Goal: Information Seeking & Learning: Learn about a topic

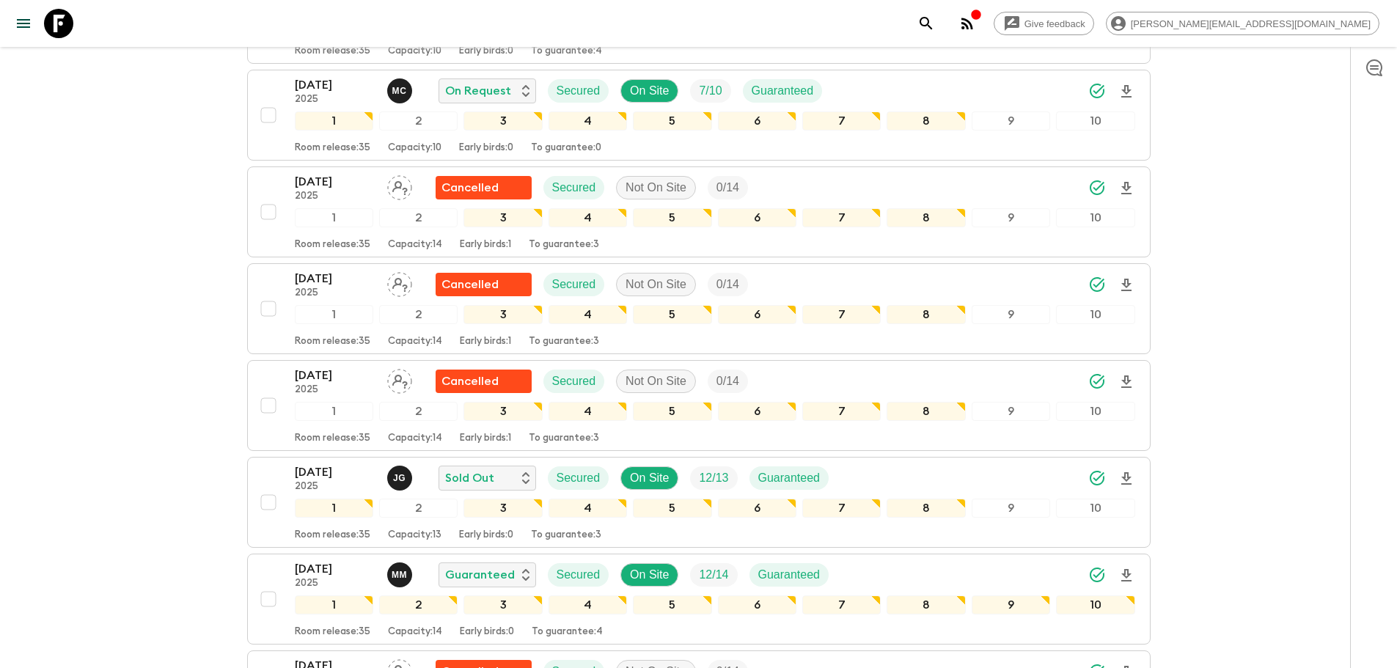
scroll to position [888, 0]
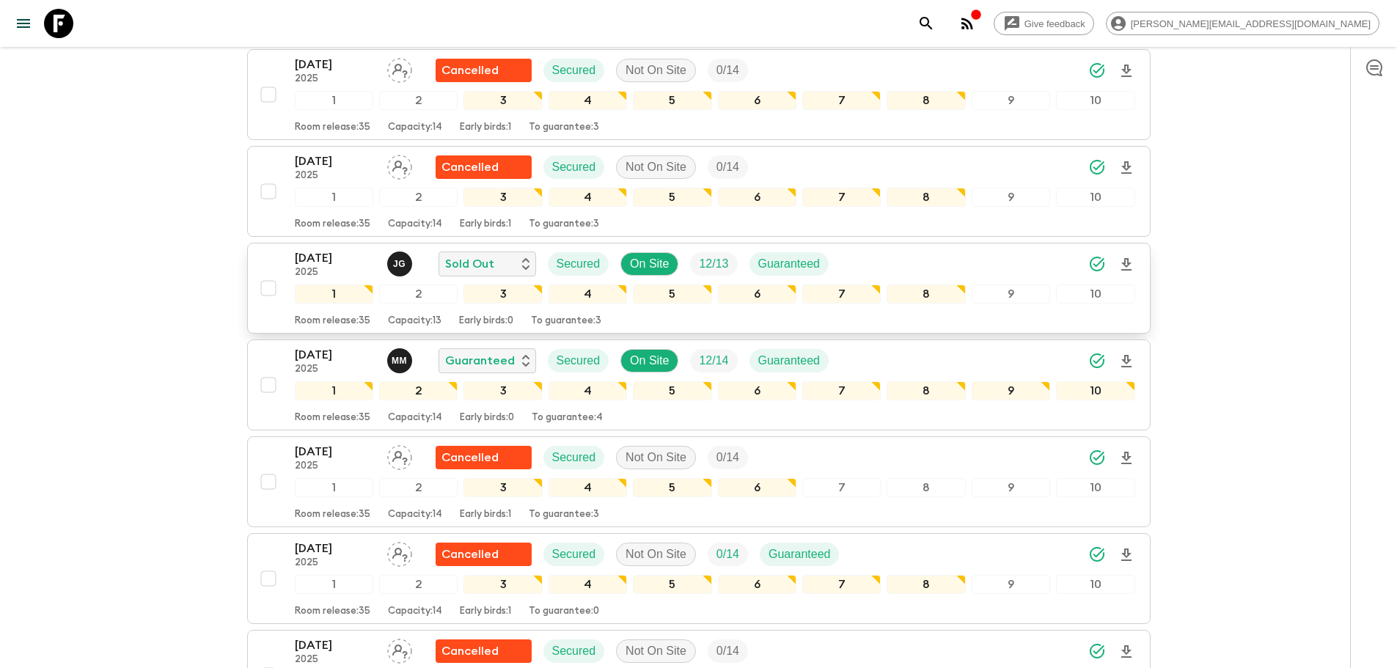
click at [1130, 265] on icon "Download Onboarding" at bounding box center [1127, 265] width 18 height 18
click at [62, 7] on link at bounding box center [58, 23] width 41 height 41
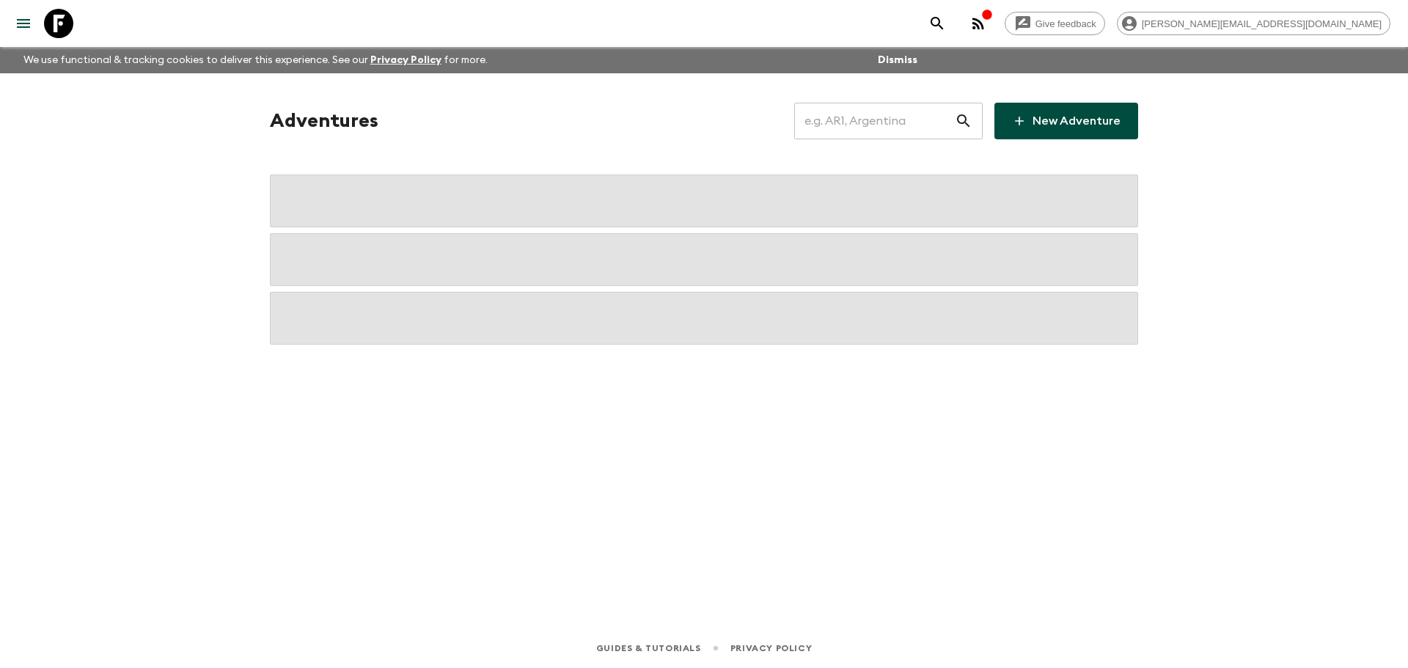
click at [915, 127] on input "text" at bounding box center [874, 120] width 161 height 41
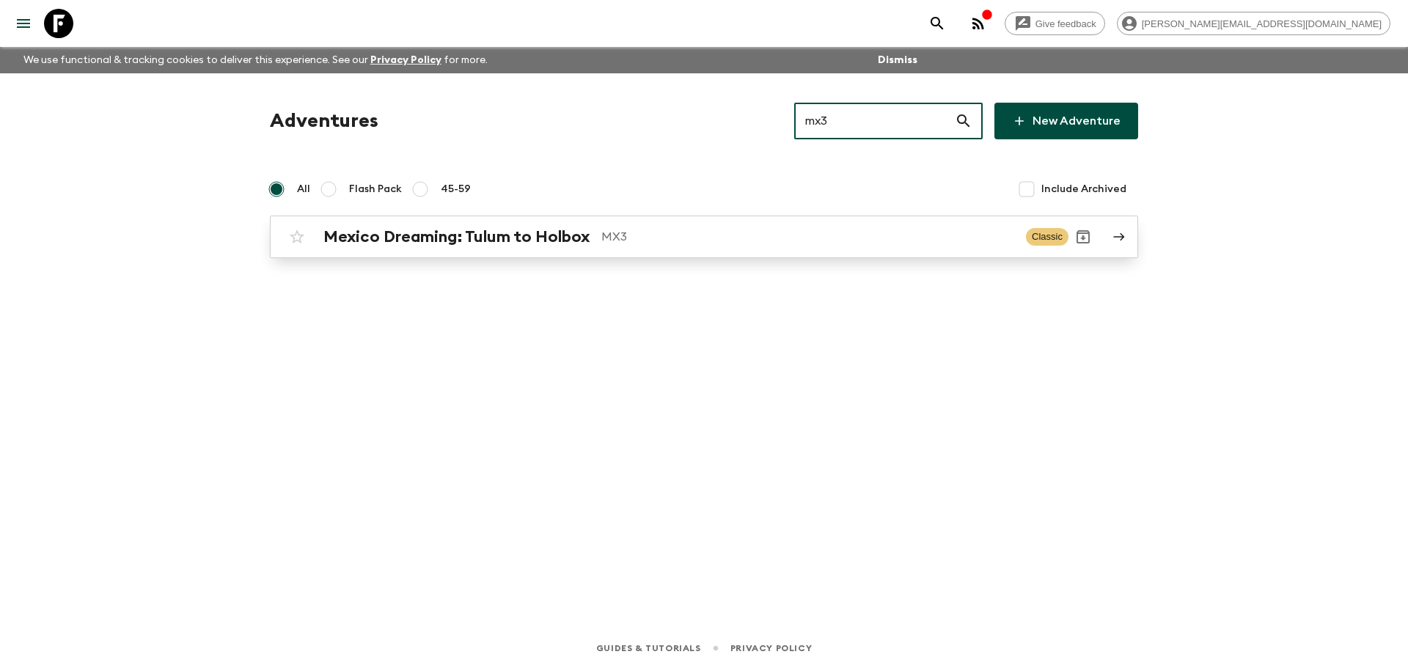
type input "mx3"
click at [479, 235] on h2 "Mexico Dreaming: Tulum to Holbox" at bounding box center [456, 236] width 266 height 19
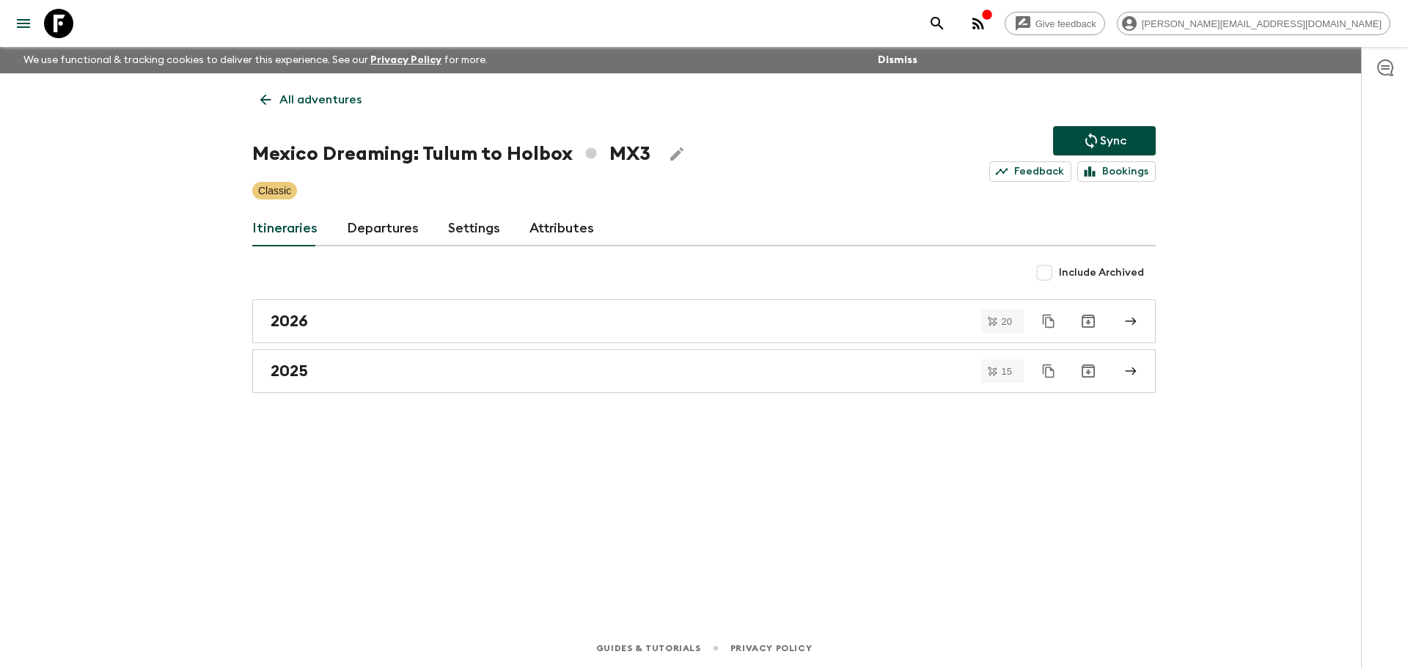
click at [384, 235] on link "Departures" at bounding box center [383, 228] width 72 height 35
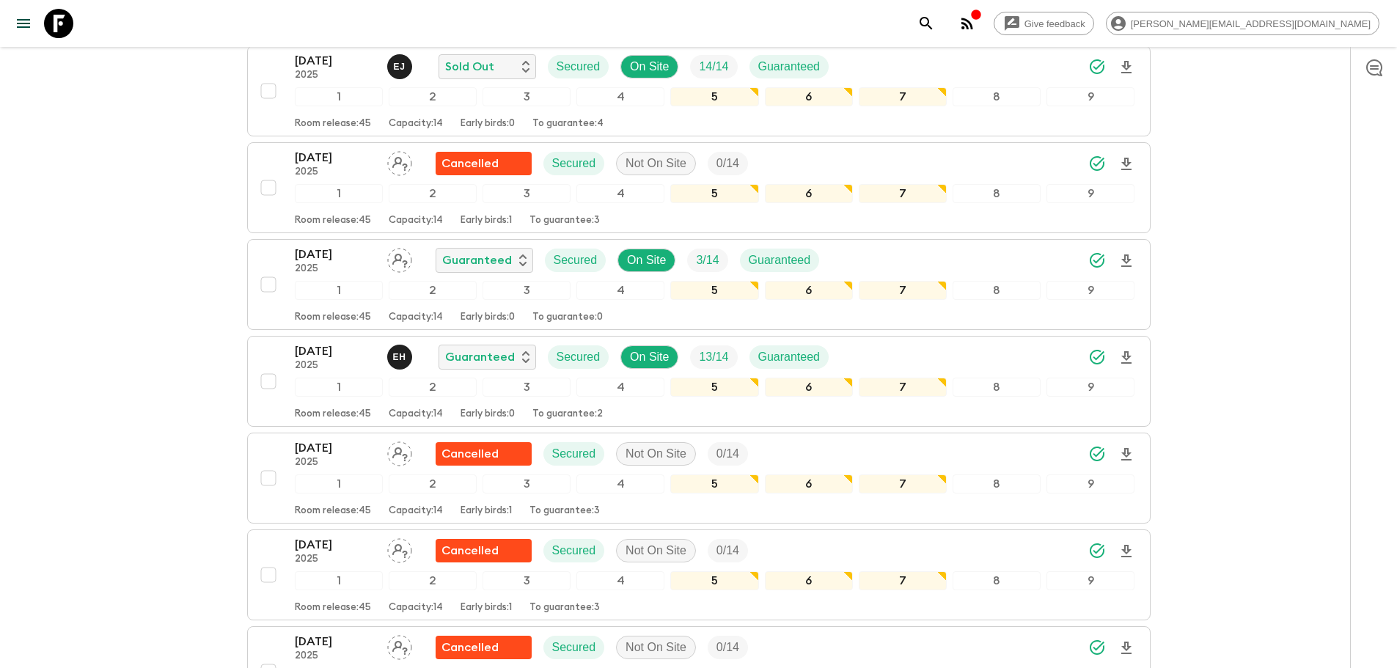
scroll to position [557, 0]
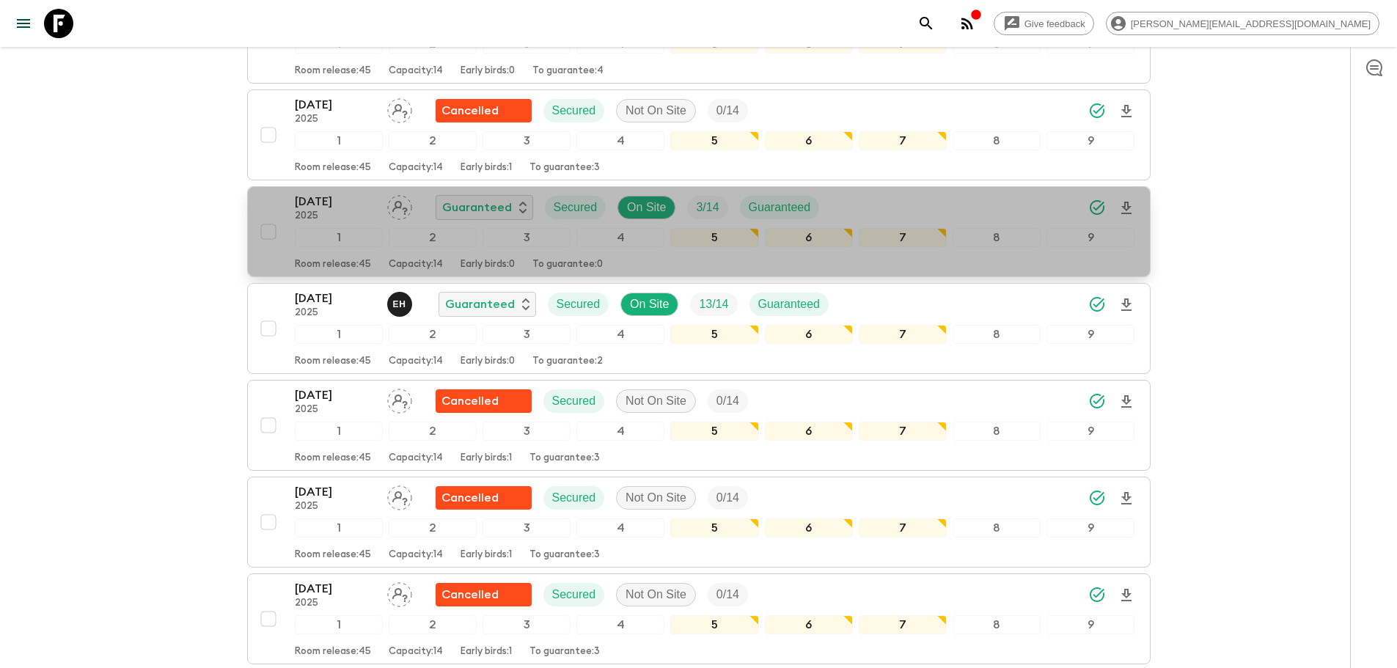
click at [1127, 195] on span "button" at bounding box center [1127, 208] width 18 height 29
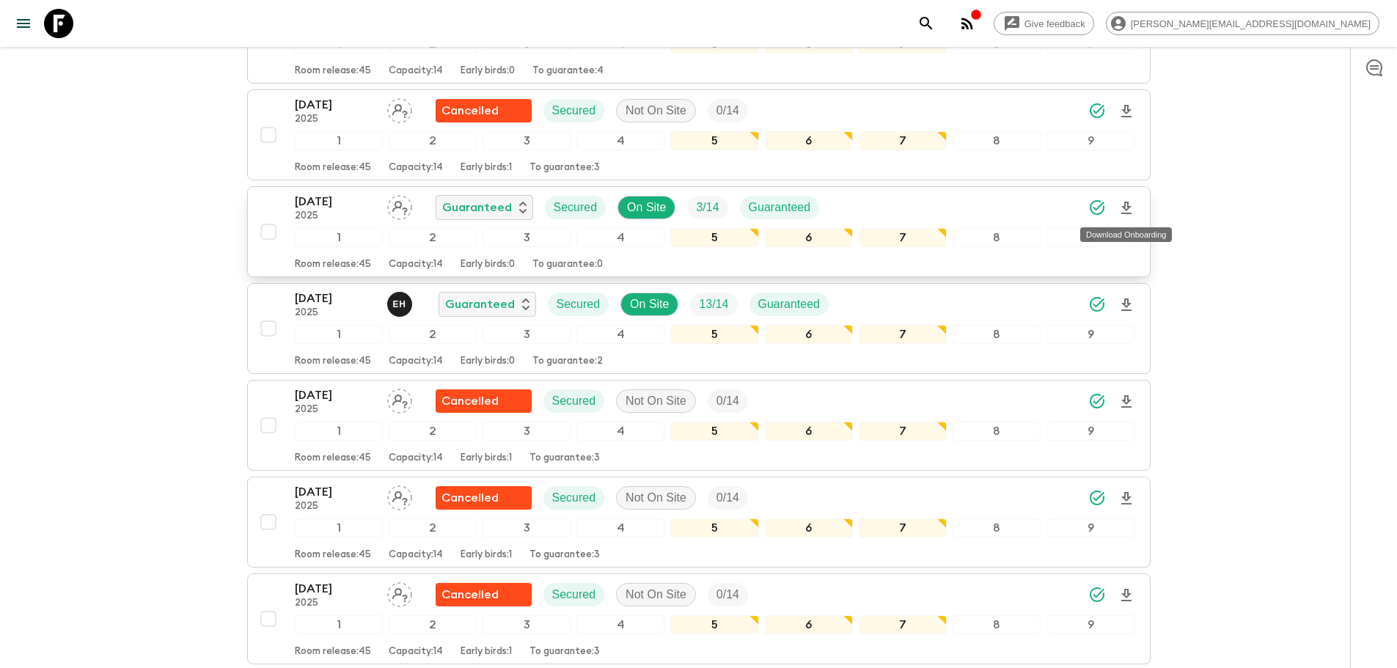
click at [1129, 208] on icon "Download Onboarding" at bounding box center [1126, 208] width 10 height 12
drag, startPoint x: 53, startPoint y: 15, endPoint x: 268, endPoint y: 5, distance: 215.1
click at [53, 15] on icon at bounding box center [58, 23] width 29 height 29
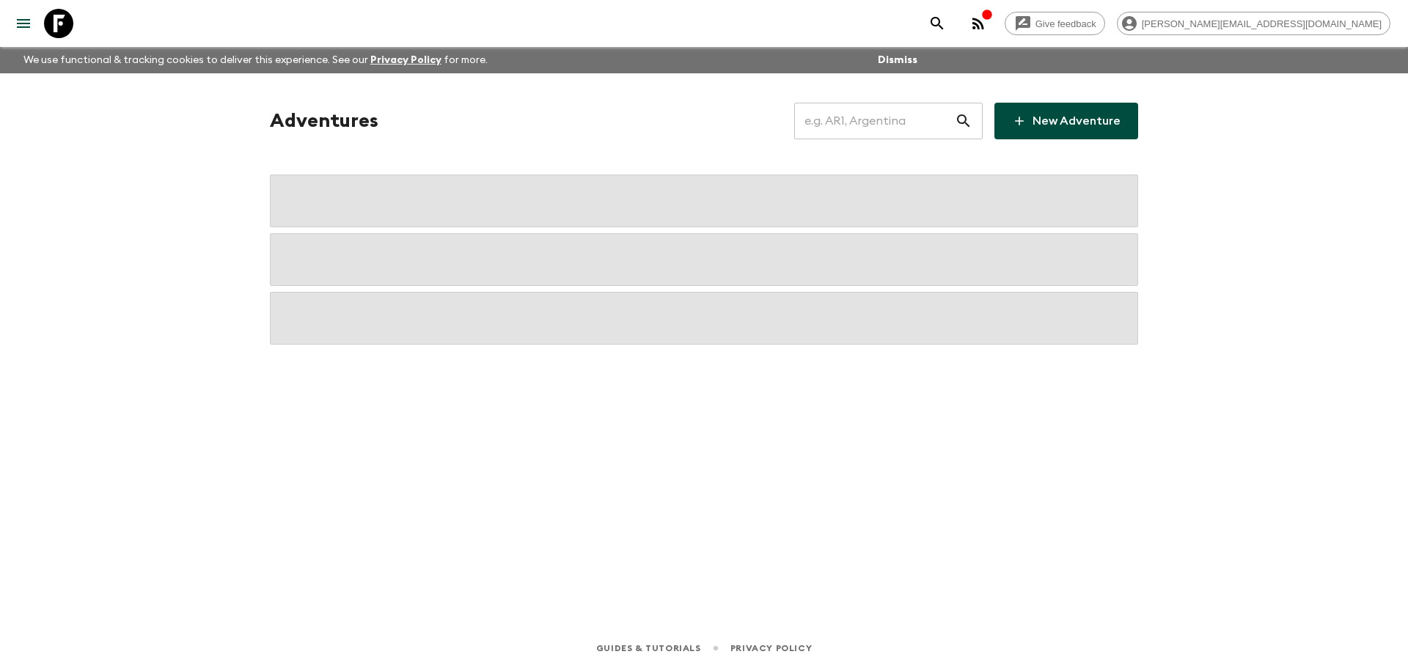
click at [909, 109] on input "text" at bounding box center [874, 120] width 161 height 41
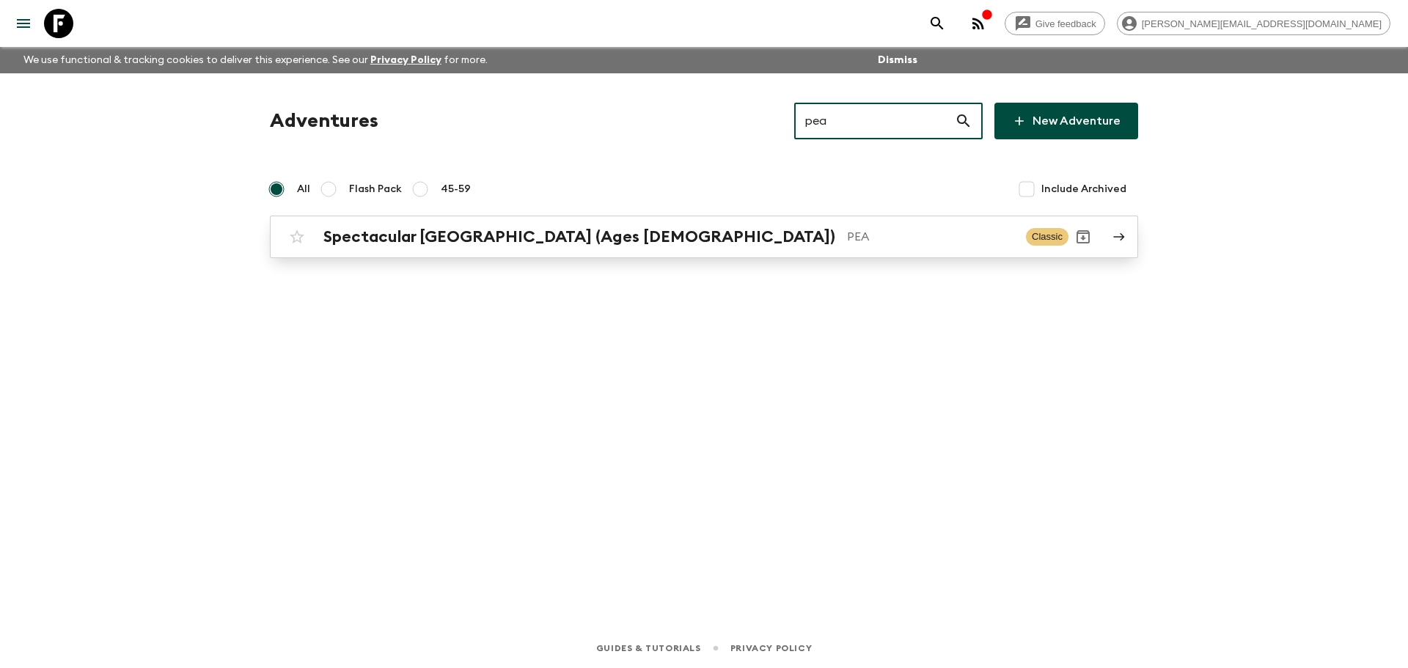
type input "pea"
click at [618, 222] on div "Spectacular Peru (Ages [DEMOGRAPHIC_DATA]) PEA Classic" at bounding box center [675, 236] width 786 height 29
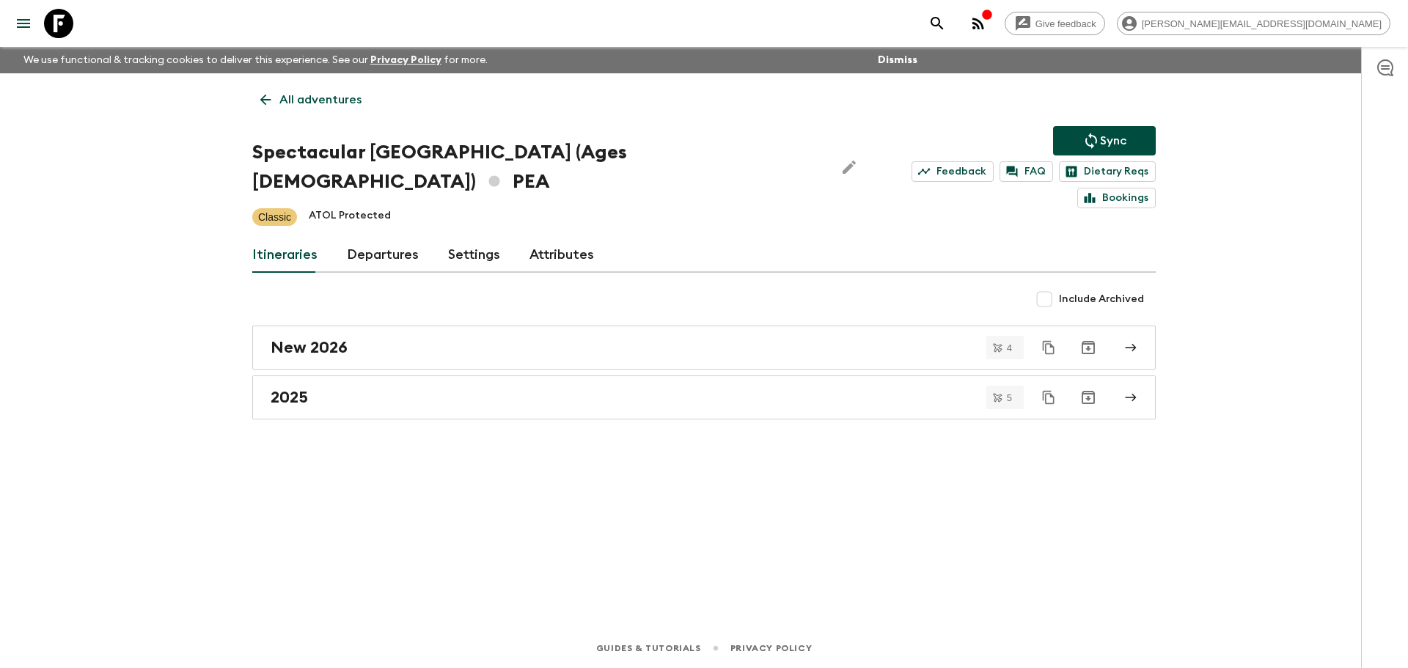
click at [384, 238] on link "Departures" at bounding box center [383, 255] width 72 height 35
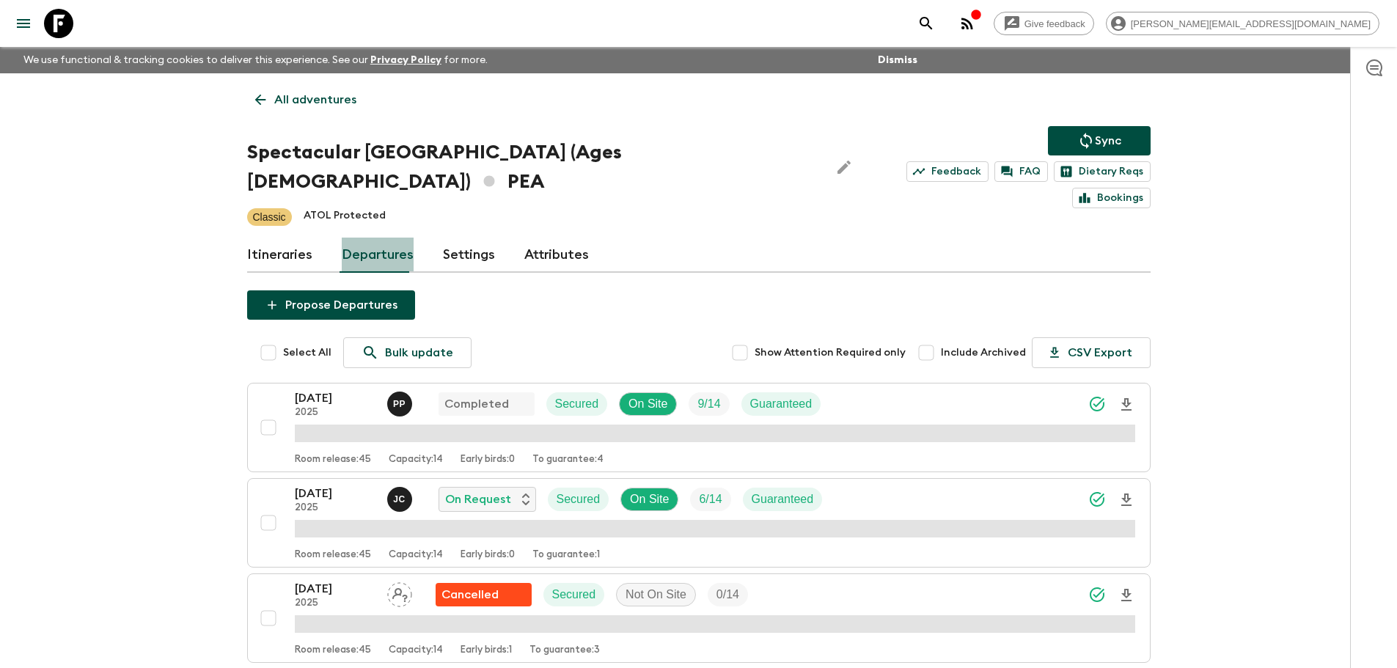
click at [385, 238] on link "Departures" at bounding box center [378, 255] width 72 height 35
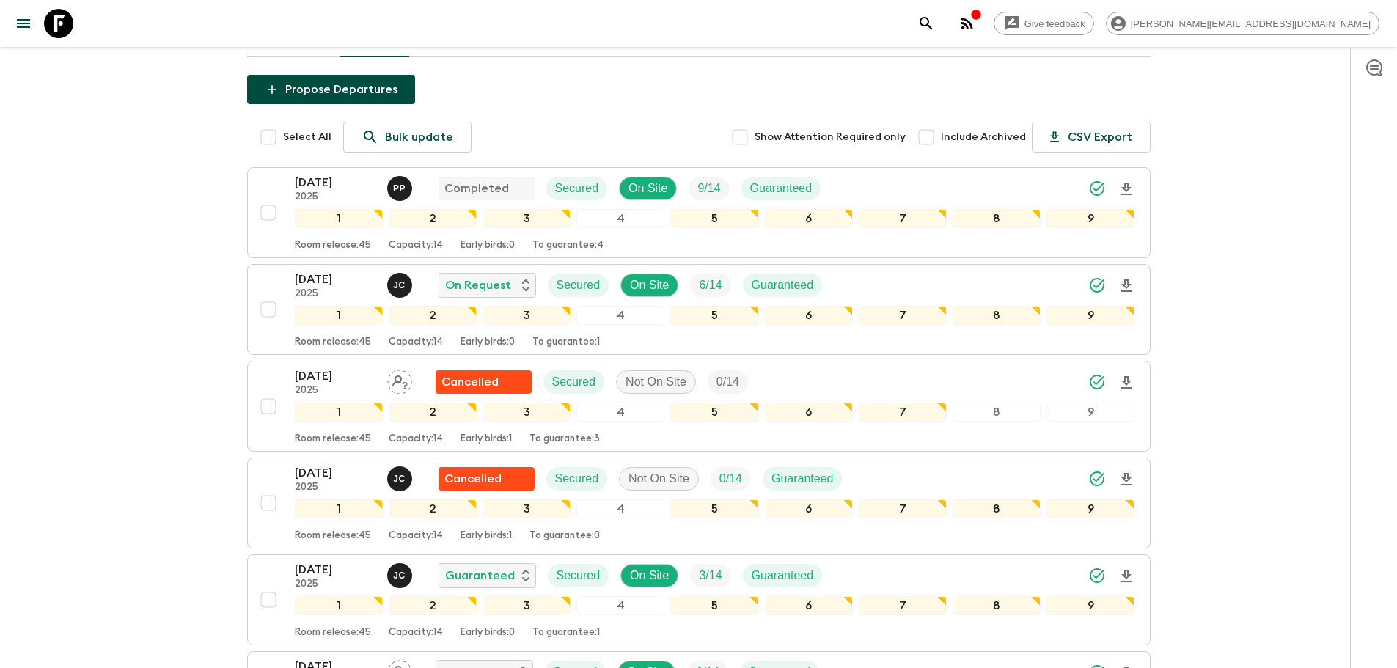
scroll to position [304, 0]
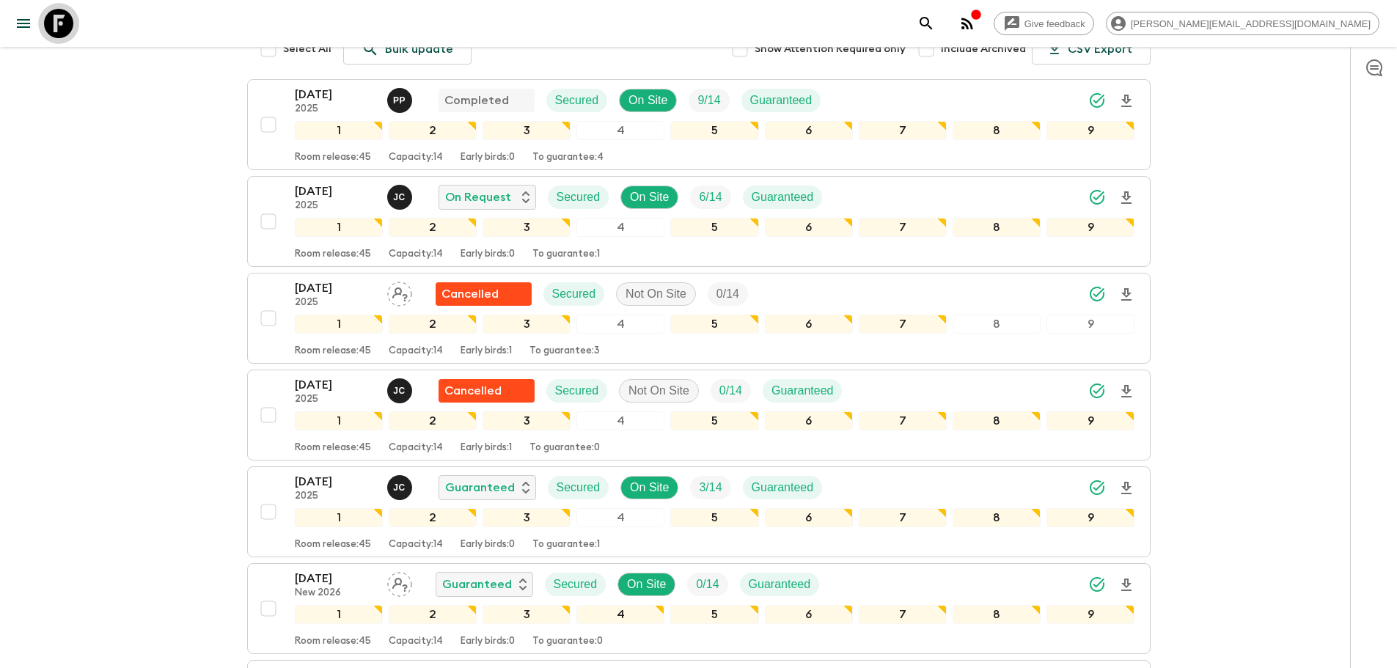
click at [76, 22] on link at bounding box center [58, 23] width 41 height 41
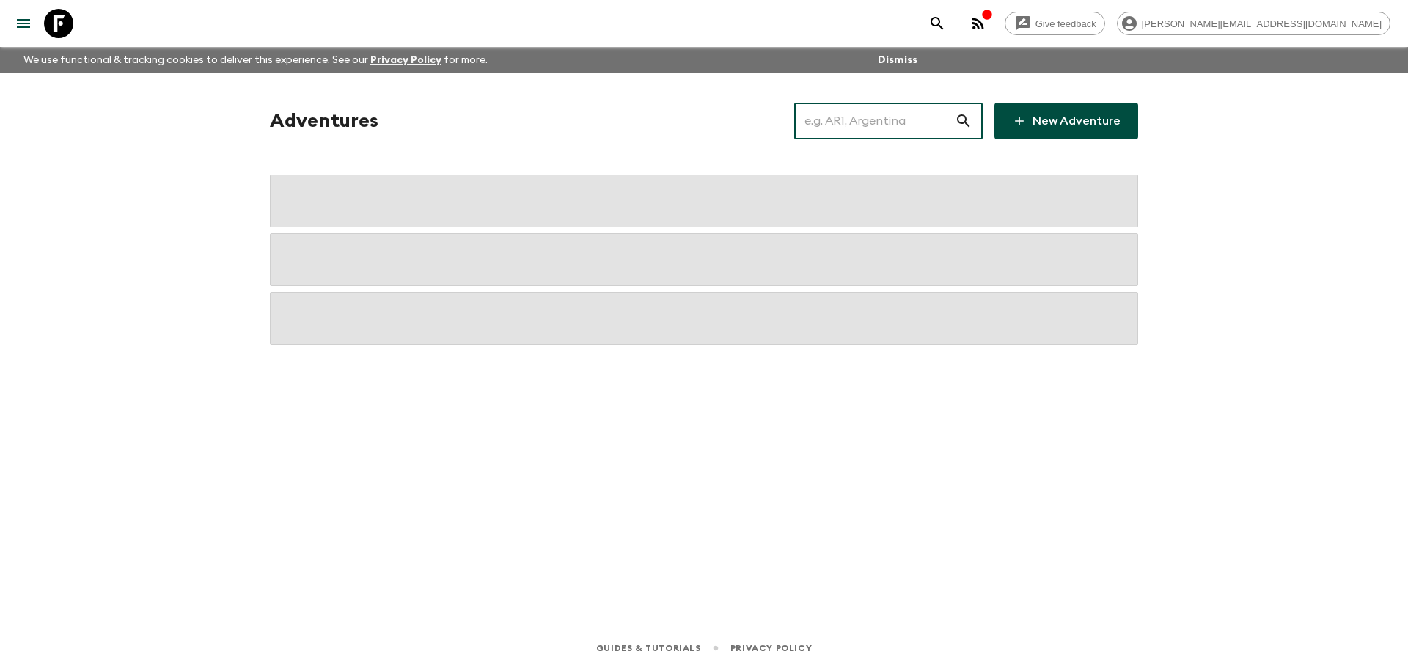
click at [948, 120] on input "text" at bounding box center [874, 120] width 161 height 41
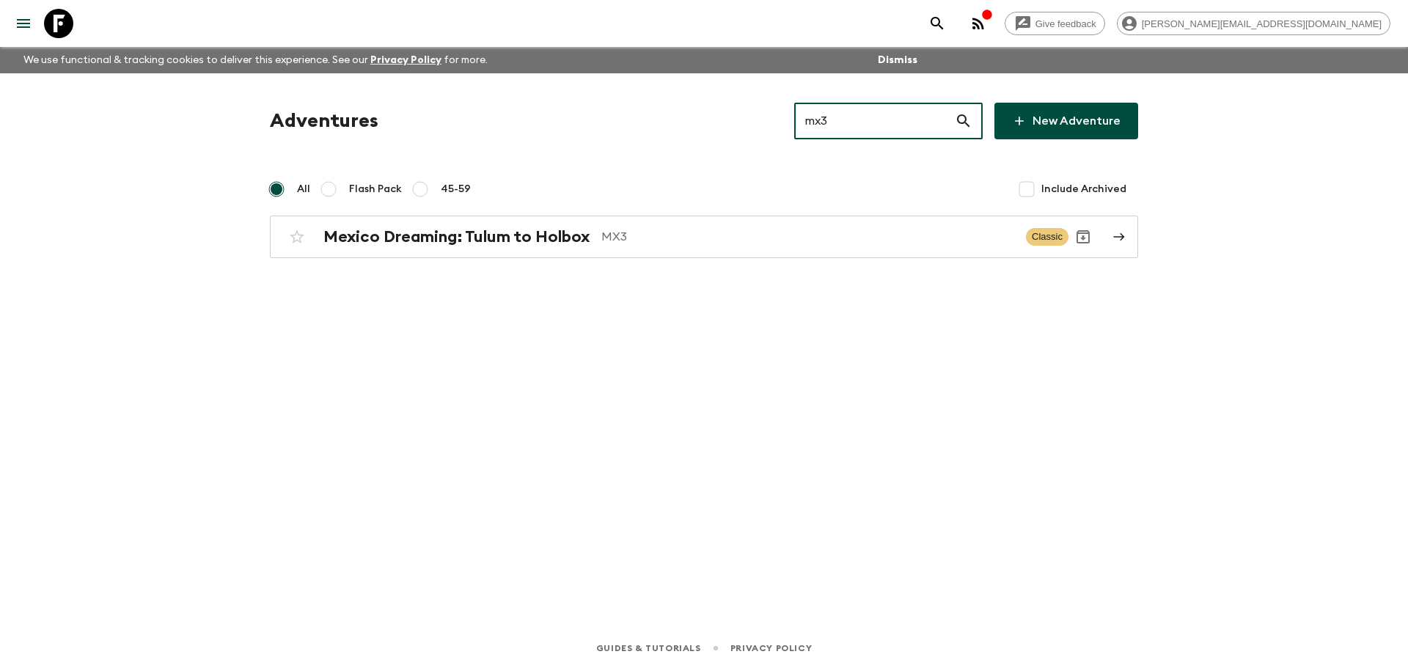
type input "mx3"
click at [928, 263] on div "Adventures mx3 ​ New Adventure All Flash Pack 45-59 Include Archived Mexico Dre…" at bounding box center [704, 330] width 939 height 514
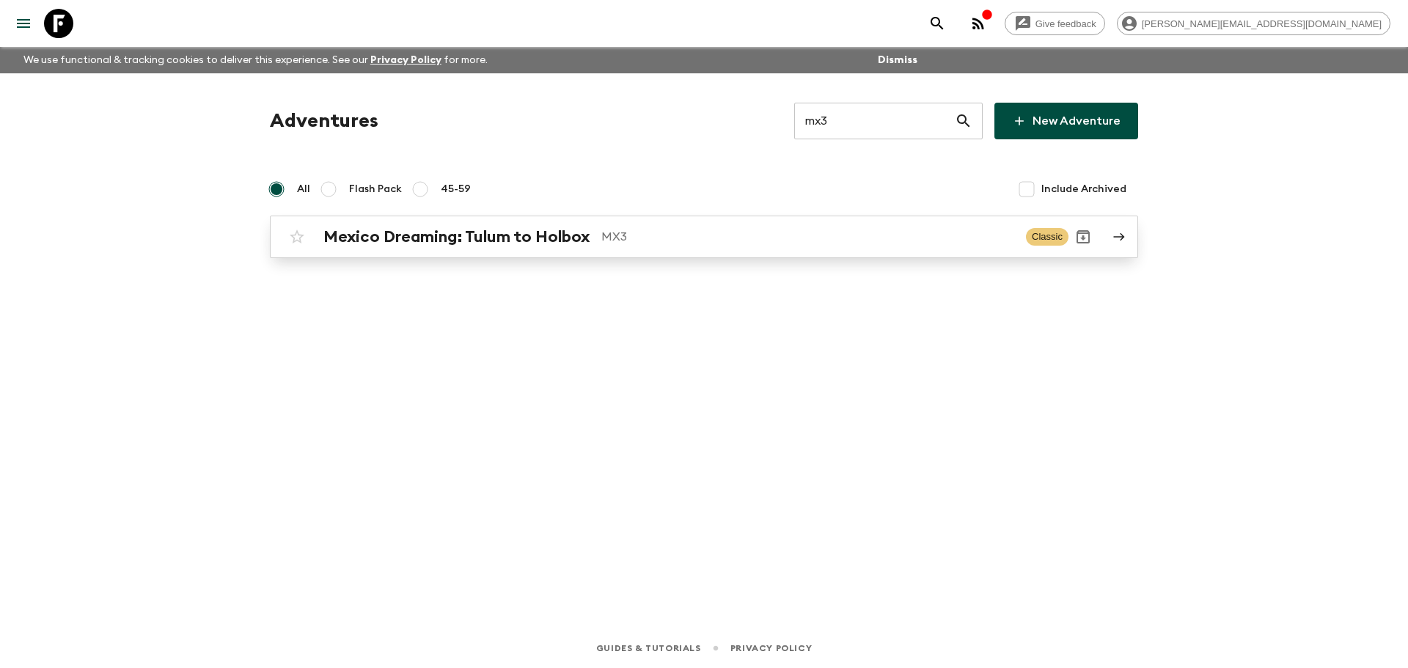
click at [917, 254] on link "Mexico Dreaming: Tulum to Holbox MX3 Classic" at bounding box center [704, 237] width 868 height 43
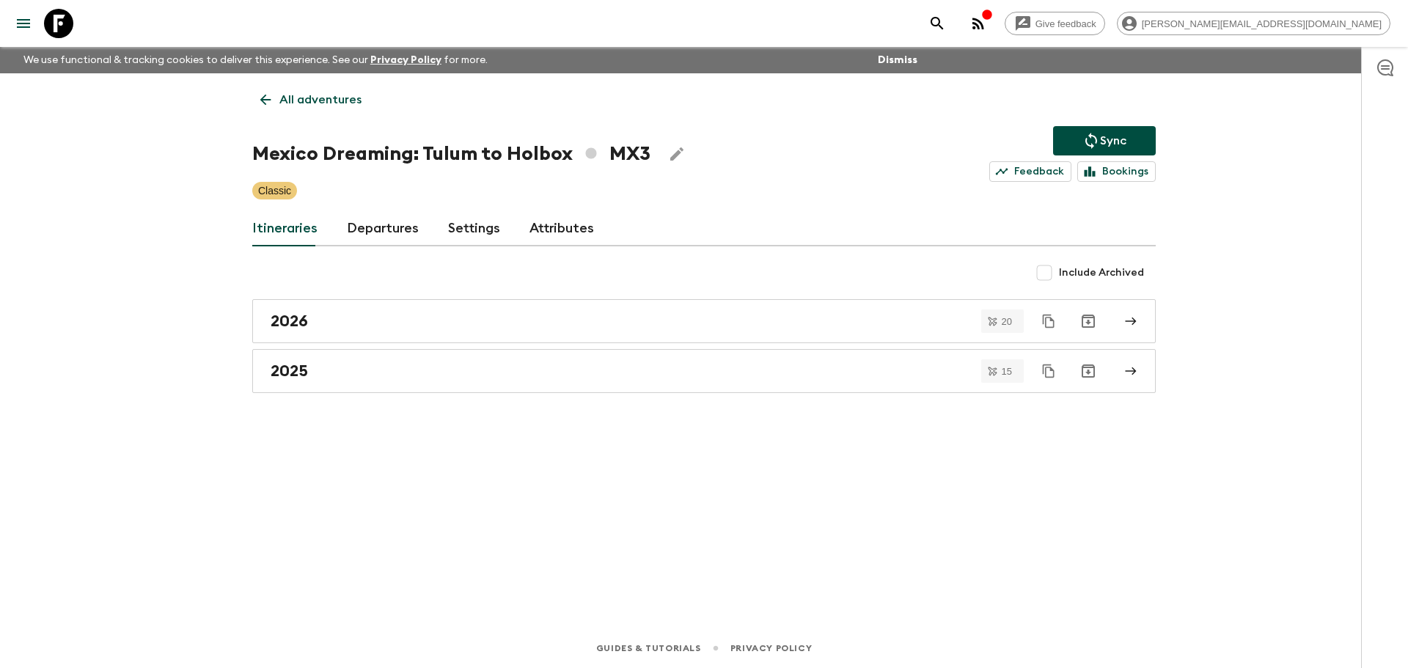
click at [384, 230] on link "Departures" at bounding box center [383, 228] width 72 height 35
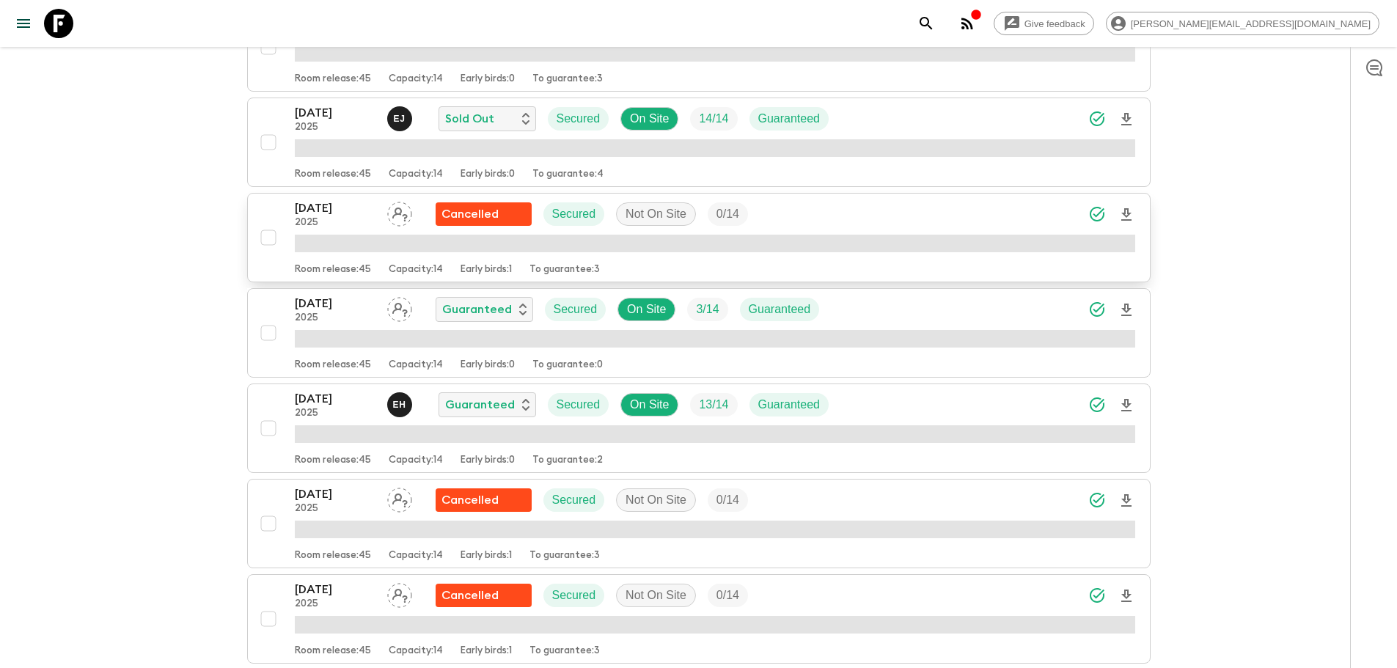
scroll to position [451, 0]
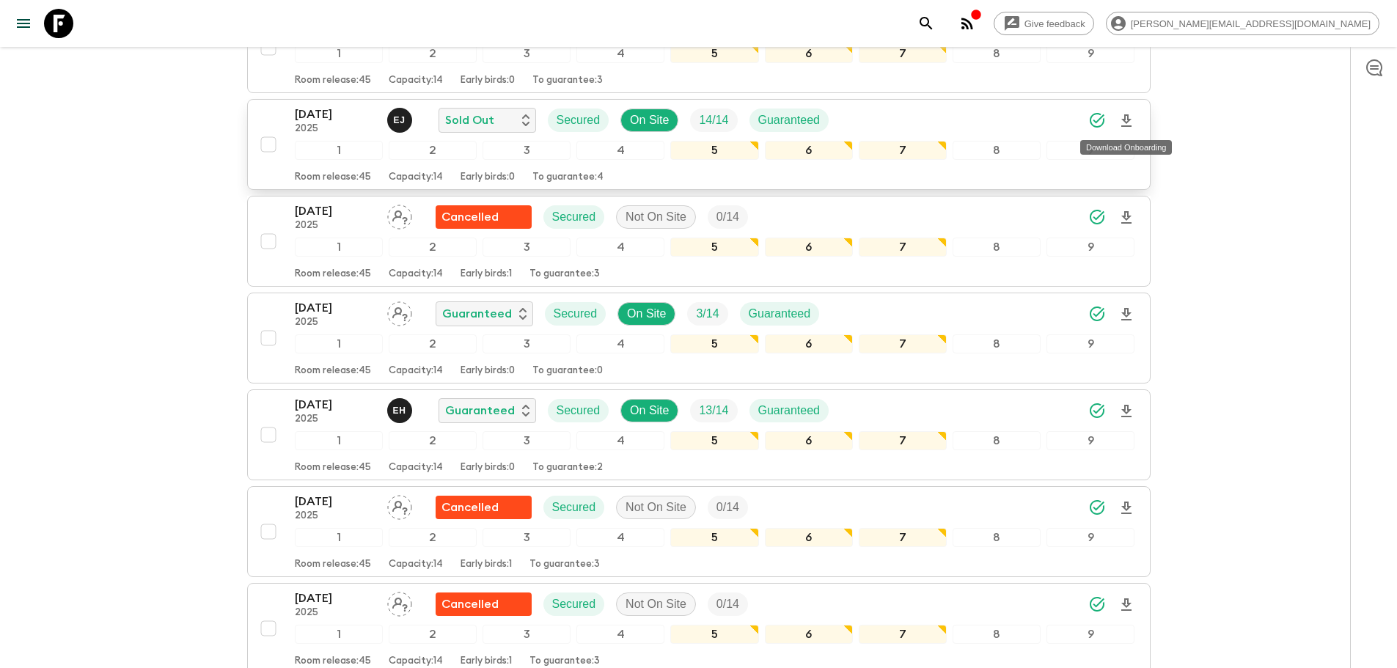
click at [1130, 120] on icon "Download Onboarding" at bounding box center [1126, 120] width 10 height 12
drag, startPoint x: 63, startPoint y: 21, endPoint x: 906, endPoint y: 117, distance: 848.9
click at [63, 21] on icon at bounding box center [58, 23] width 29 height 29
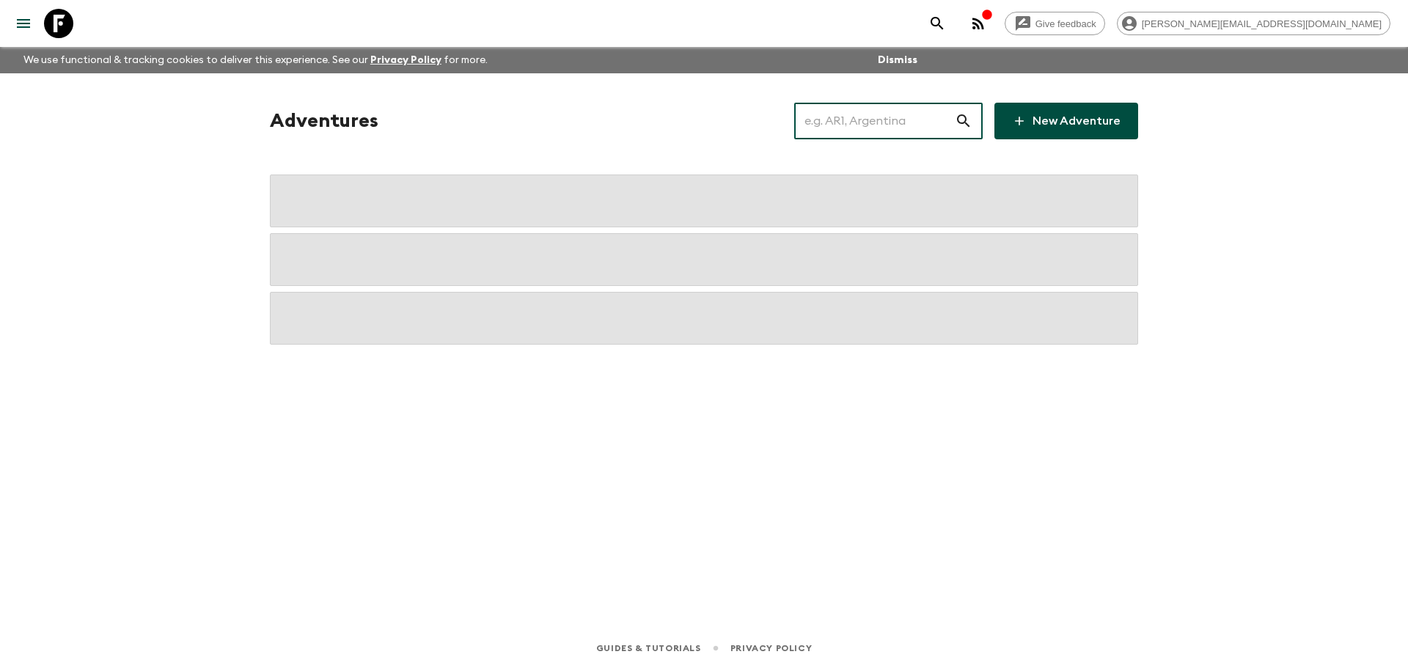
click at [859, 128] on input "text" at bounding box center [874, 120] width 161 height 41
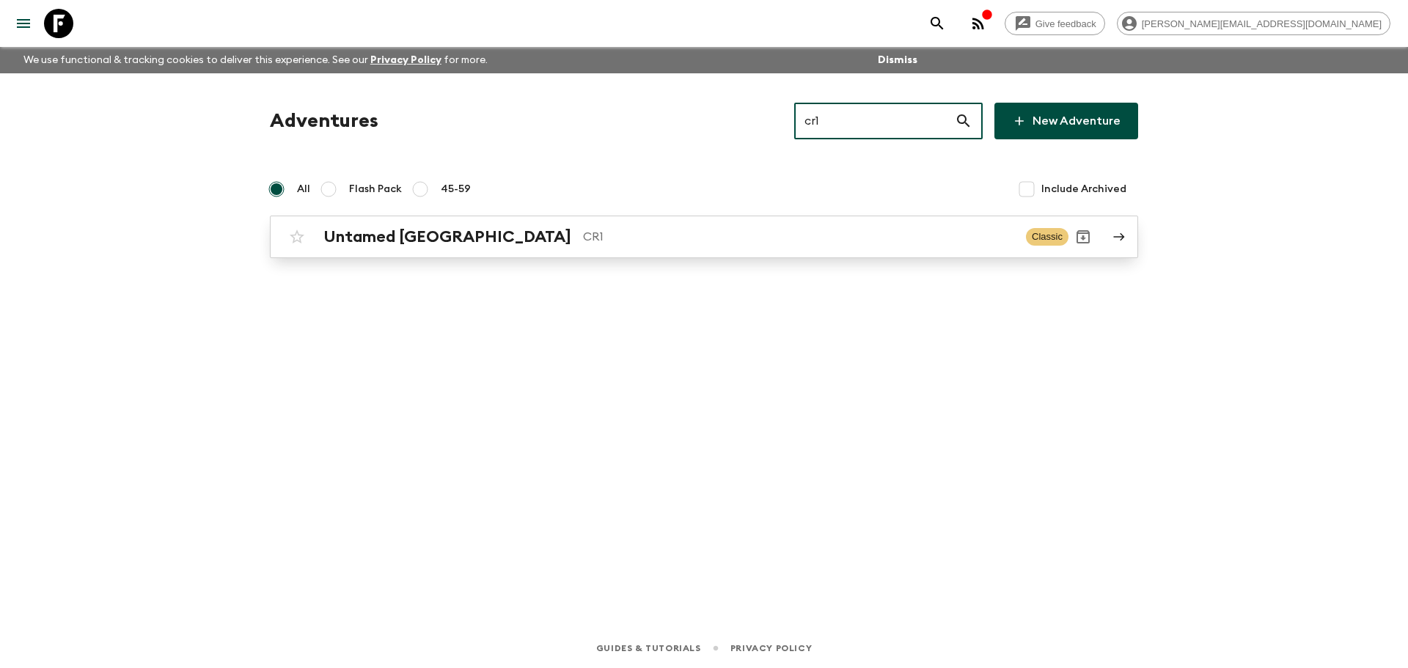
type input "cr1"
click at [762, 246] on div "Untamed [GEOGRAPHIC_DATA] CR1 Classic" at bounding box center [675, 236] width 786 height 29
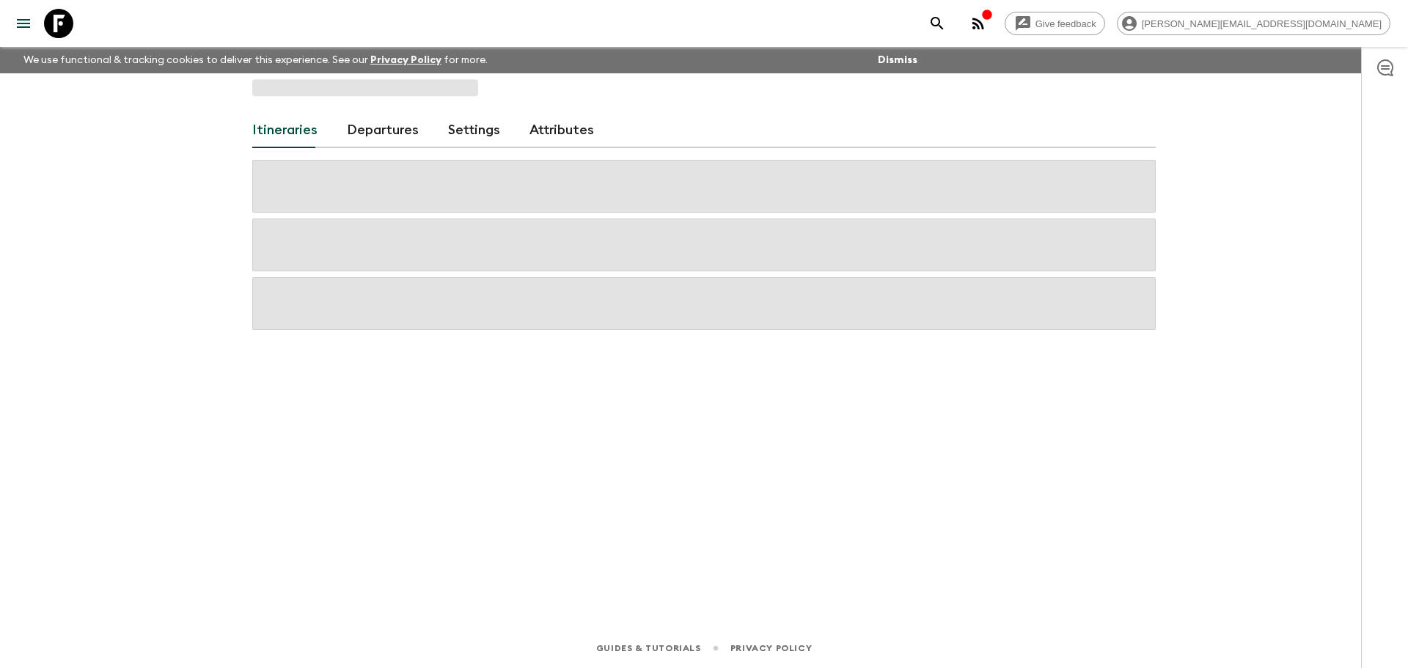
click at [389, 133] on link "Departures" at bounding box center [383, 130] width 72 height 35
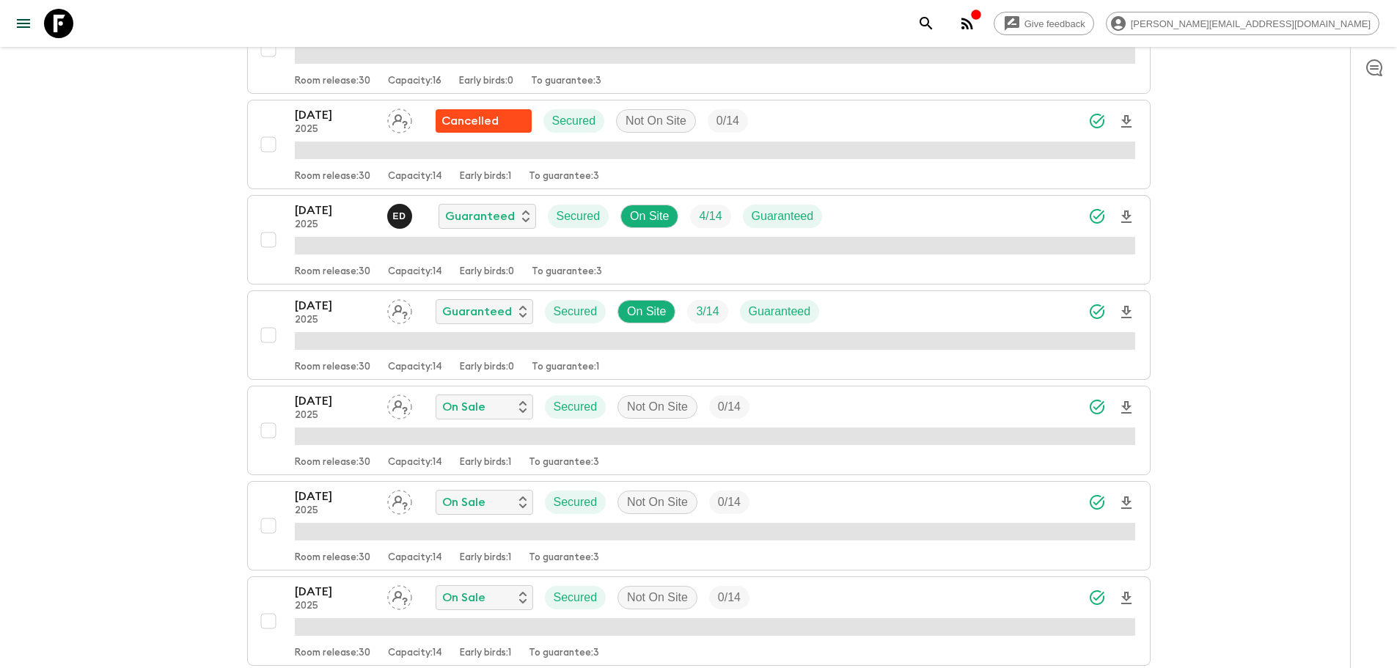
scroll to position [695, 0]
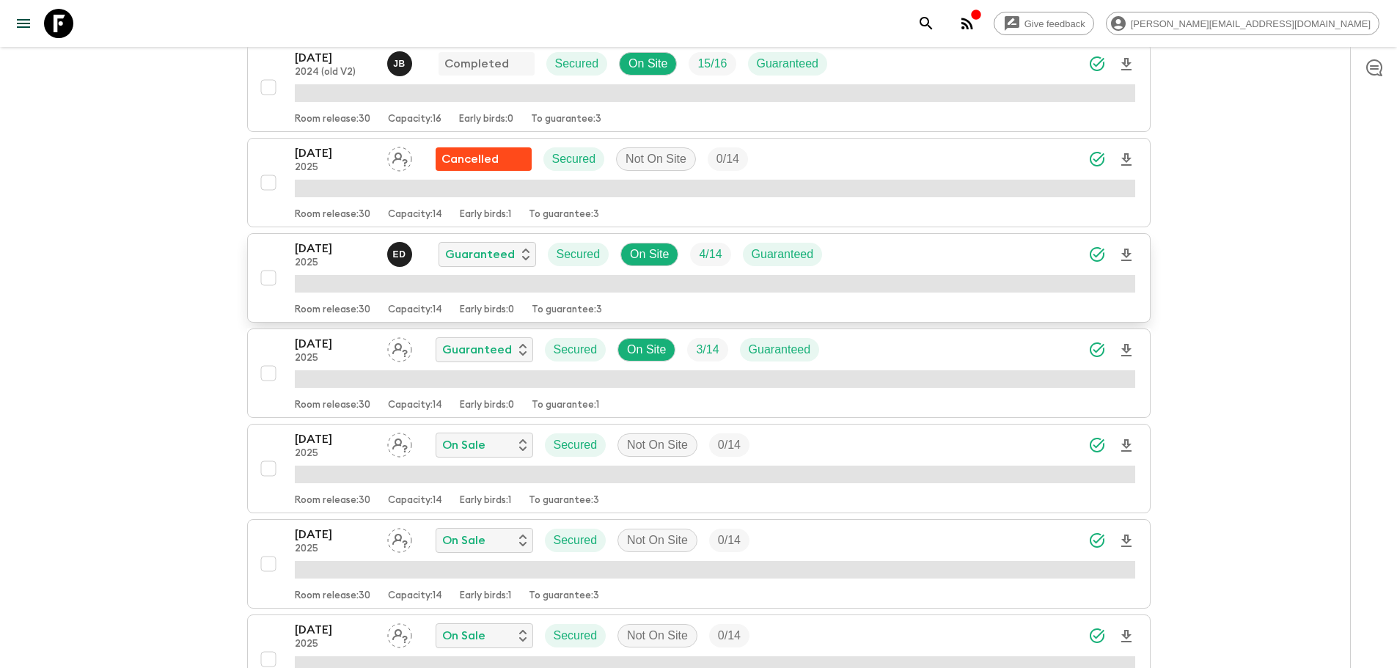
click at [1131, 260] on icon "Download Onboarding" at bounding box center [1127, 255] width 18 height 18
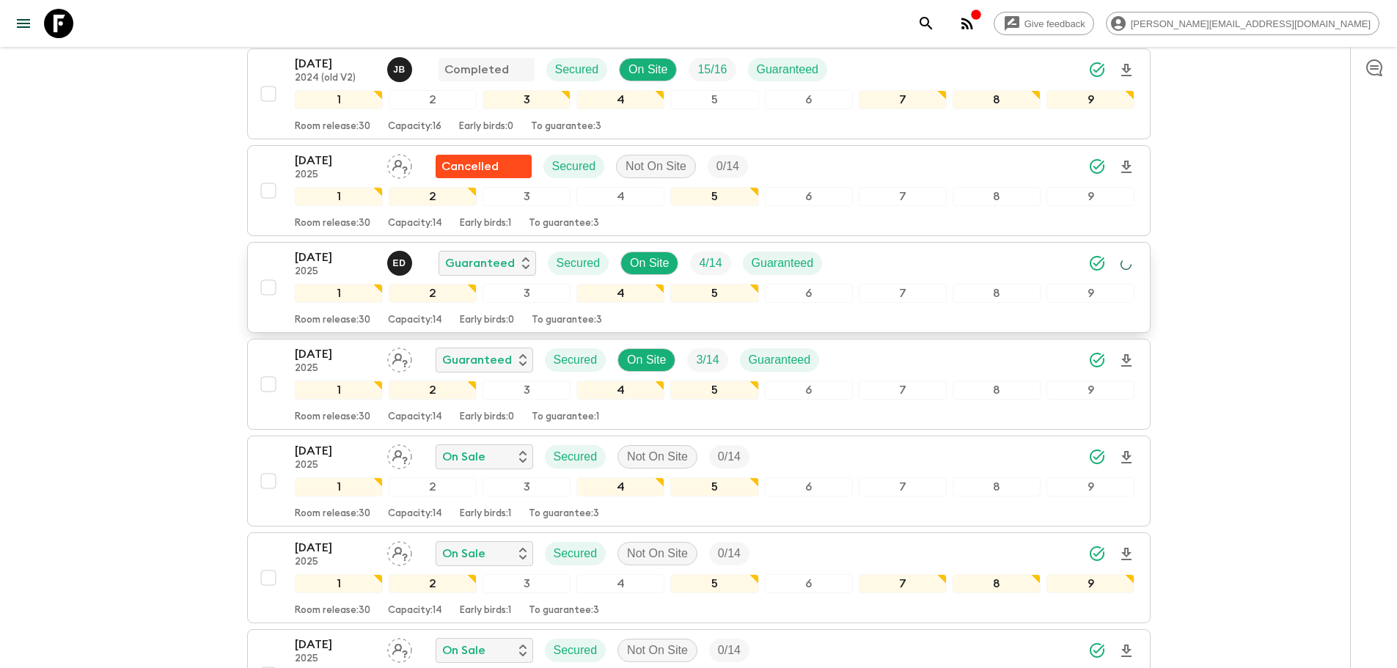
scroll to position [700, 0]
